Goal: Task Accomplishment & Management: Use online tool/utility

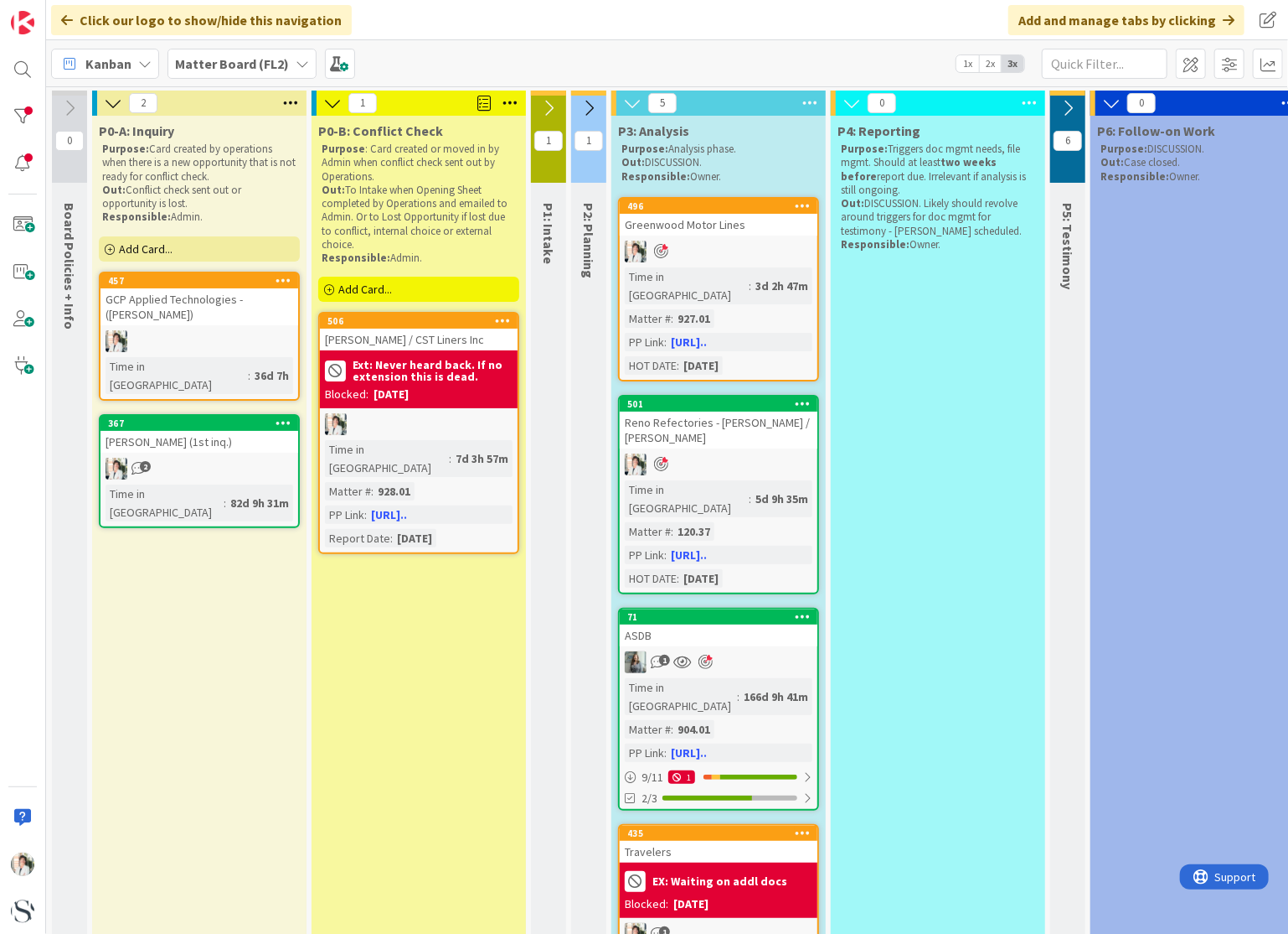
click at [418, 328] on div "[PERSON_NAME] / CST Liners Inc" at bounding box center [419, 339] width 198 height 22
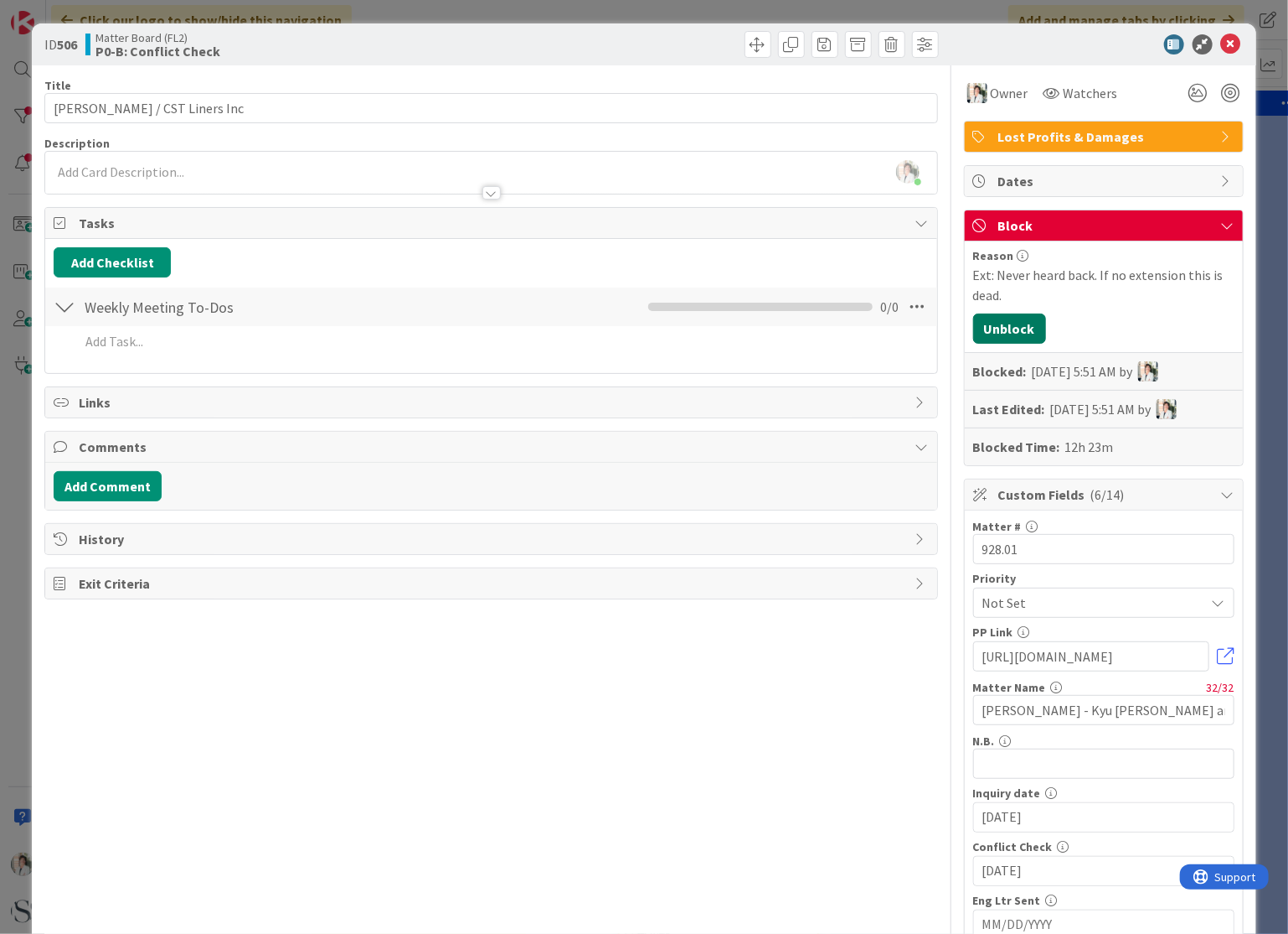
click at [974, 328] on button "Unblock" at bounding box center [1009, 329] width 73 height 30
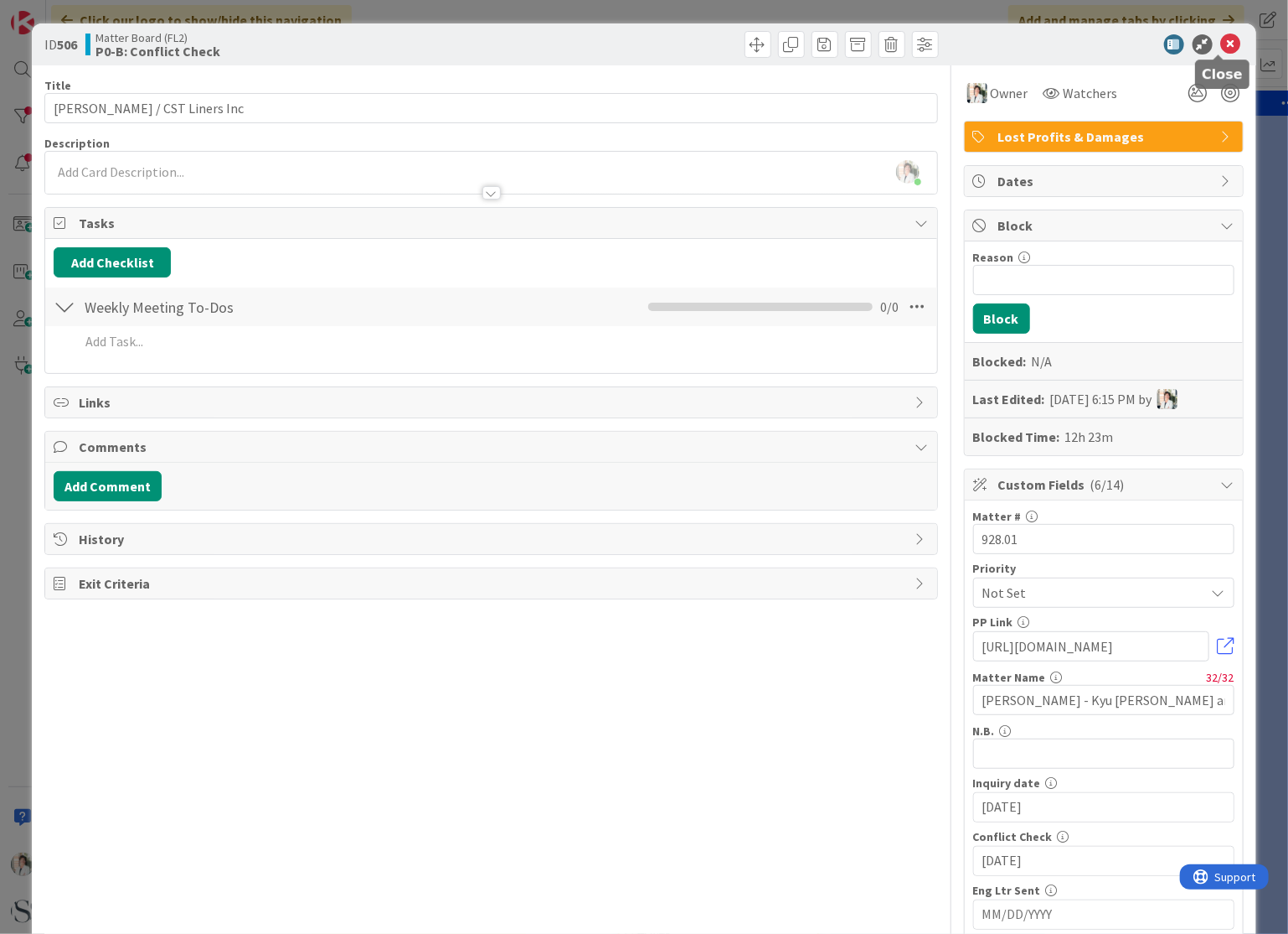
click at [1222, 46] on icon at bounding box center [1231, 44] width 20 height 20
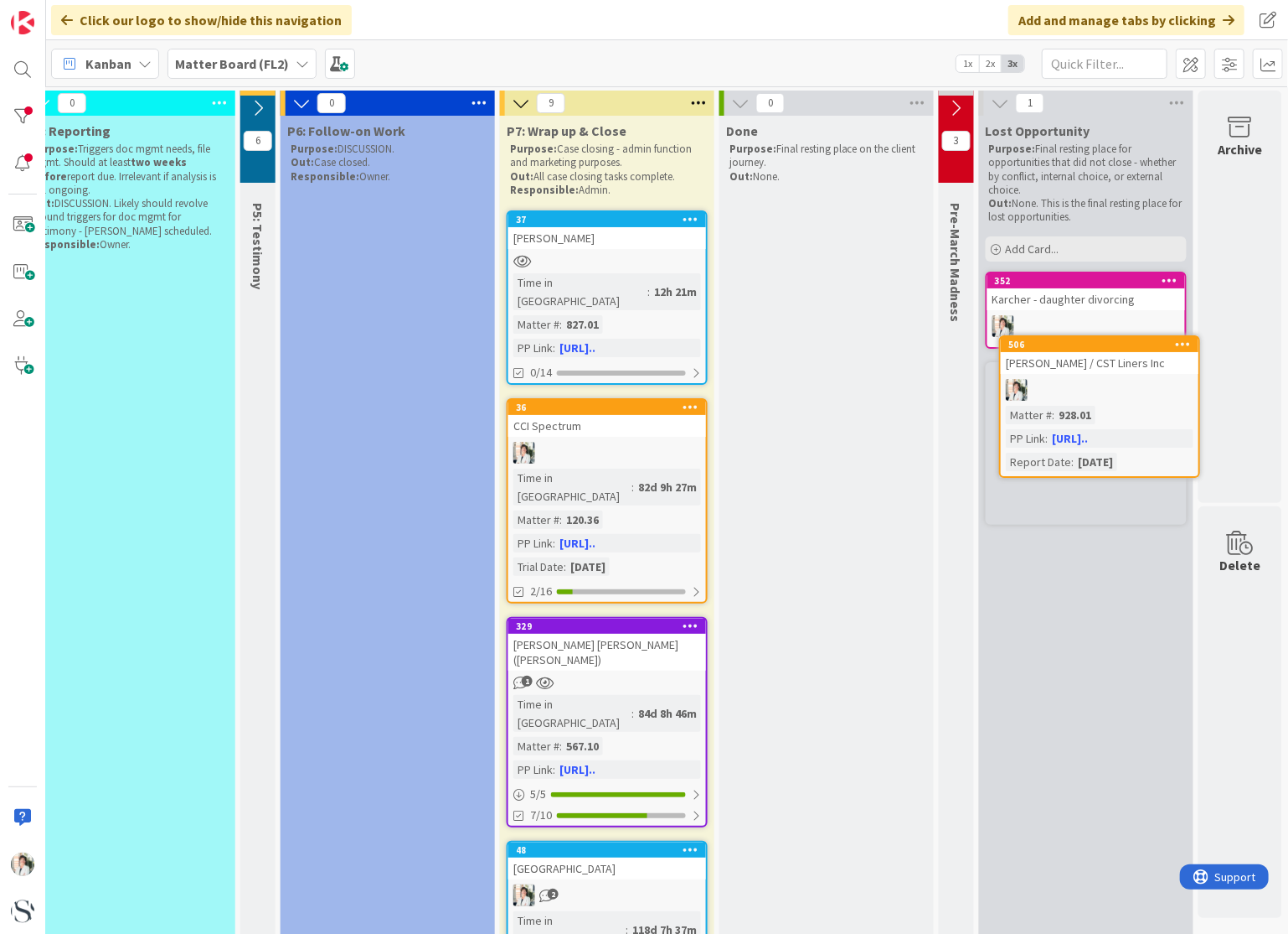
scroll to position [0, 823]
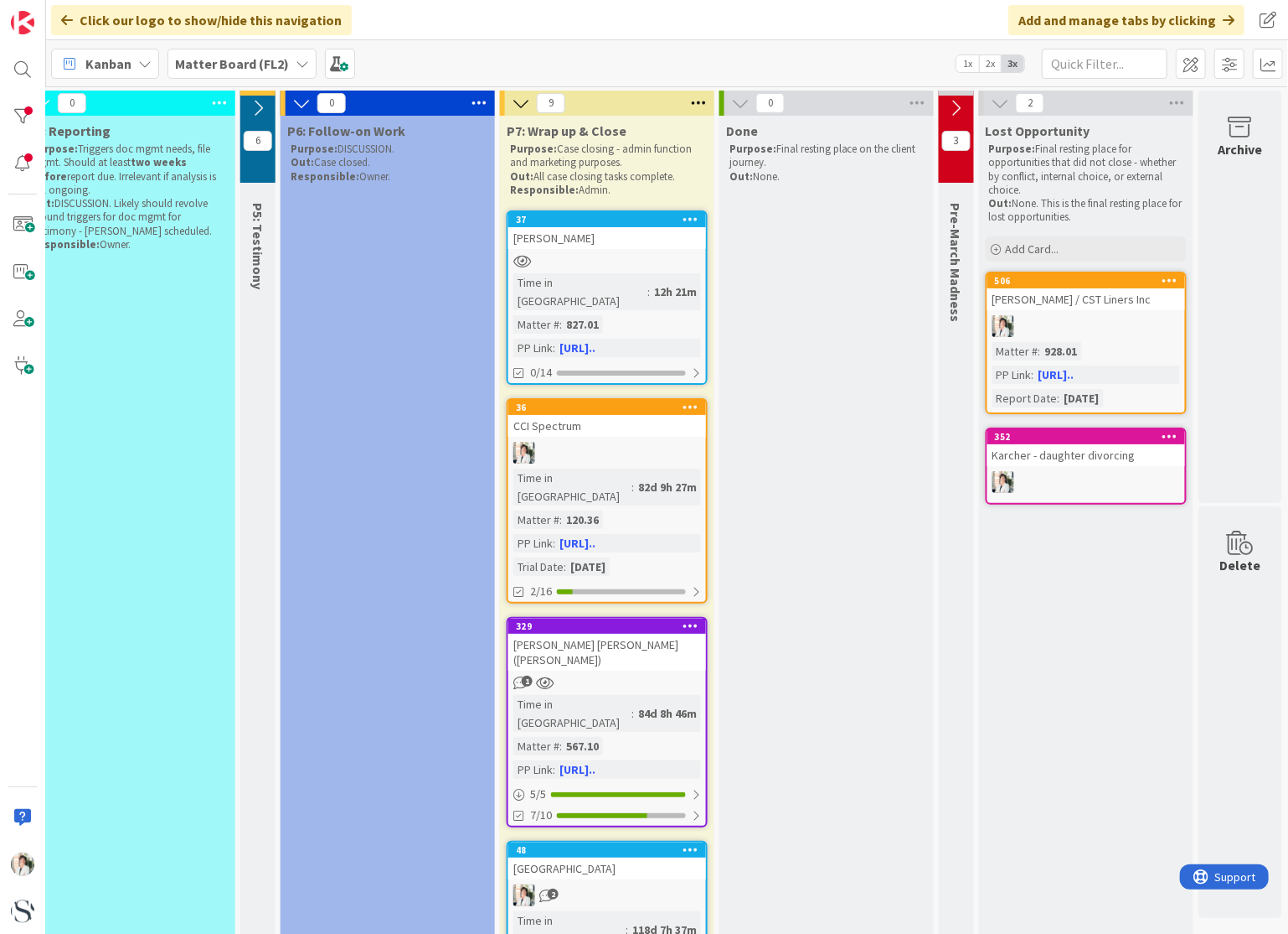
click at [1109, 318] on div at bounding box center [1086, 325] width 198 height 22
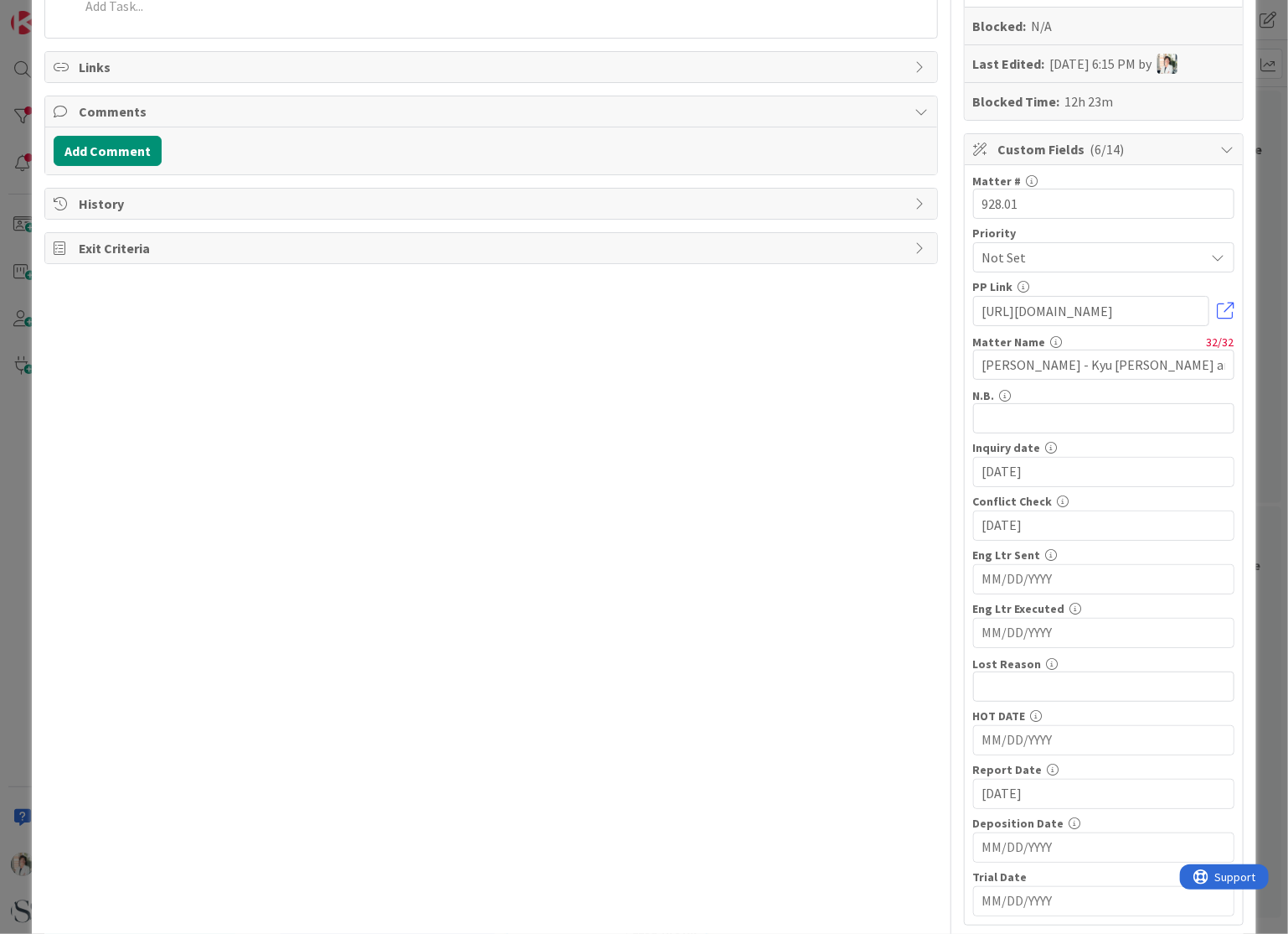
scroll to position [419, 0]
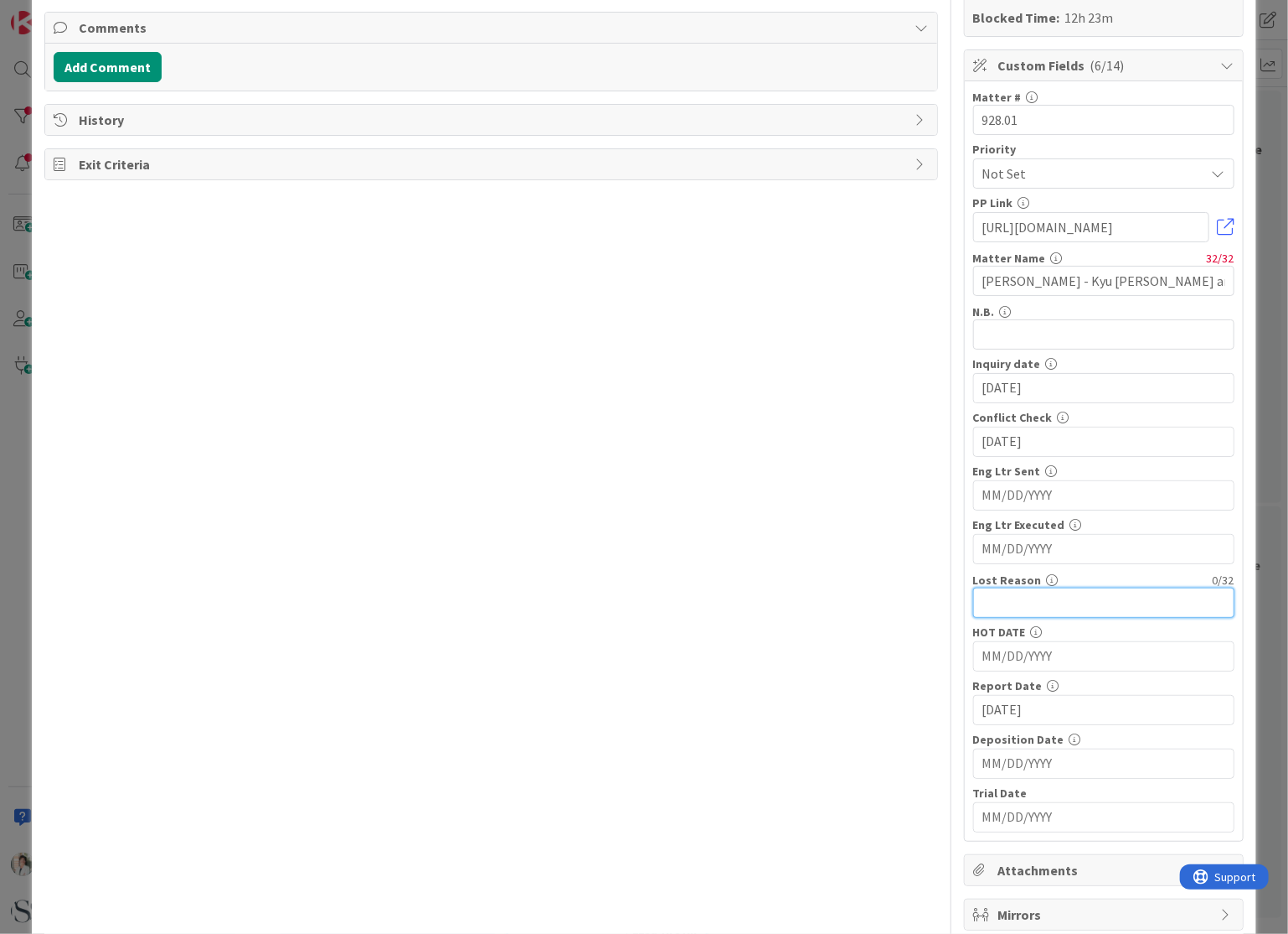
click at [981, 602] on input "text" at bounding box center [1104, 603] width 262 height 30
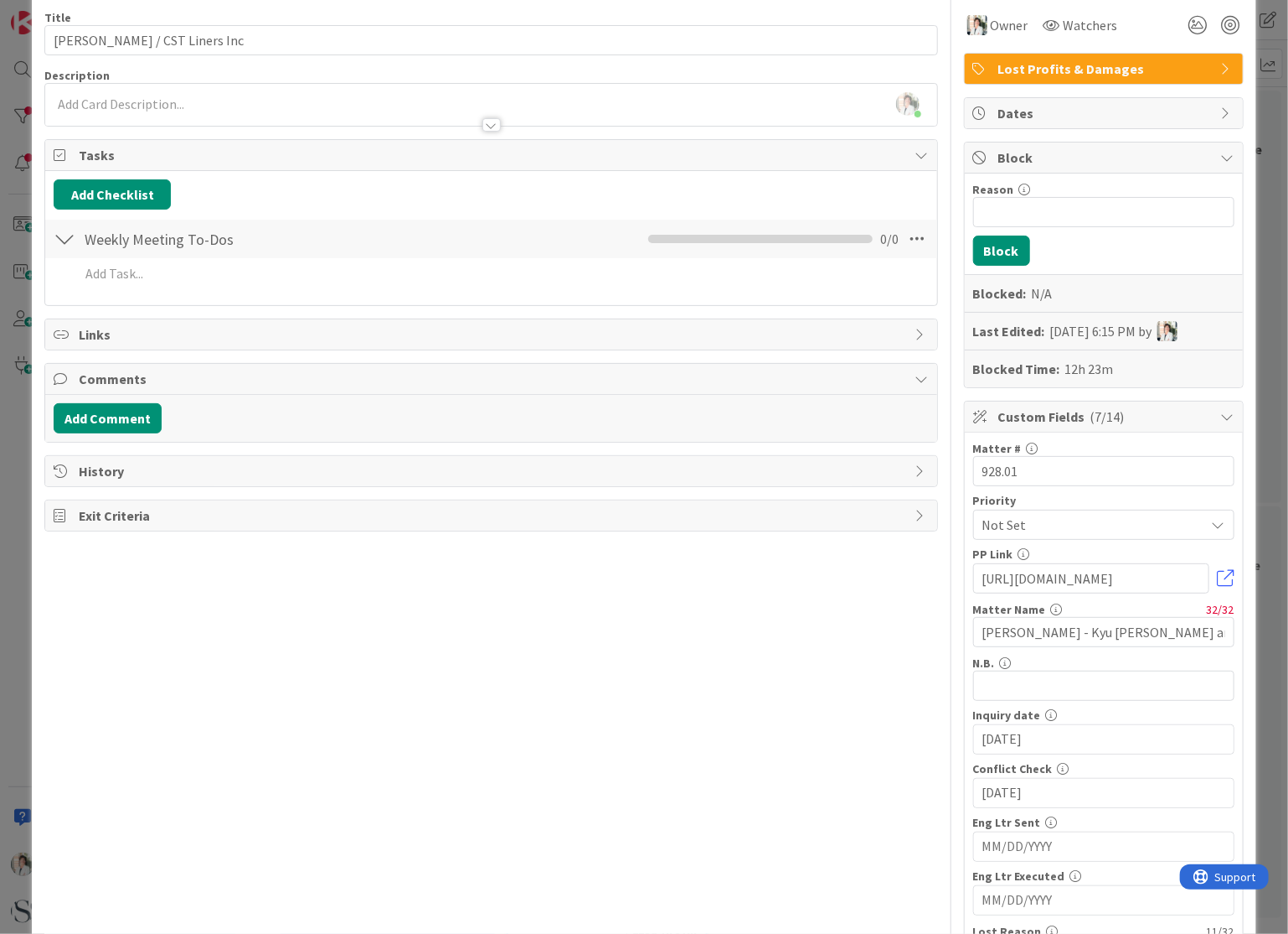
scroll to position [0, 0]
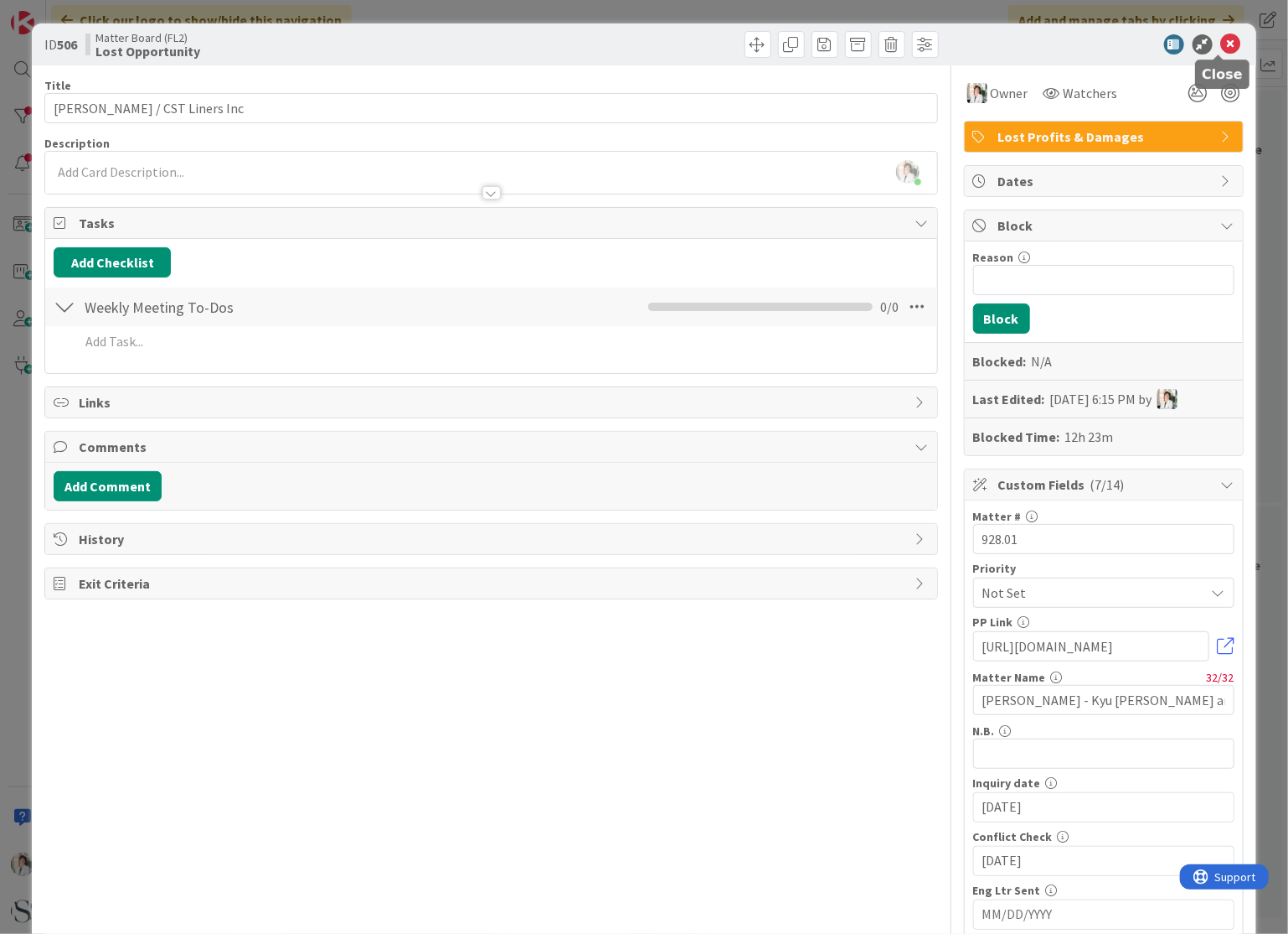
type input "At capacity"
click at [1222, 46] on icon at bounding box center [1231, 44] width 20 height 20
